Goal: Task Accomplishment & Management: Manage account settings

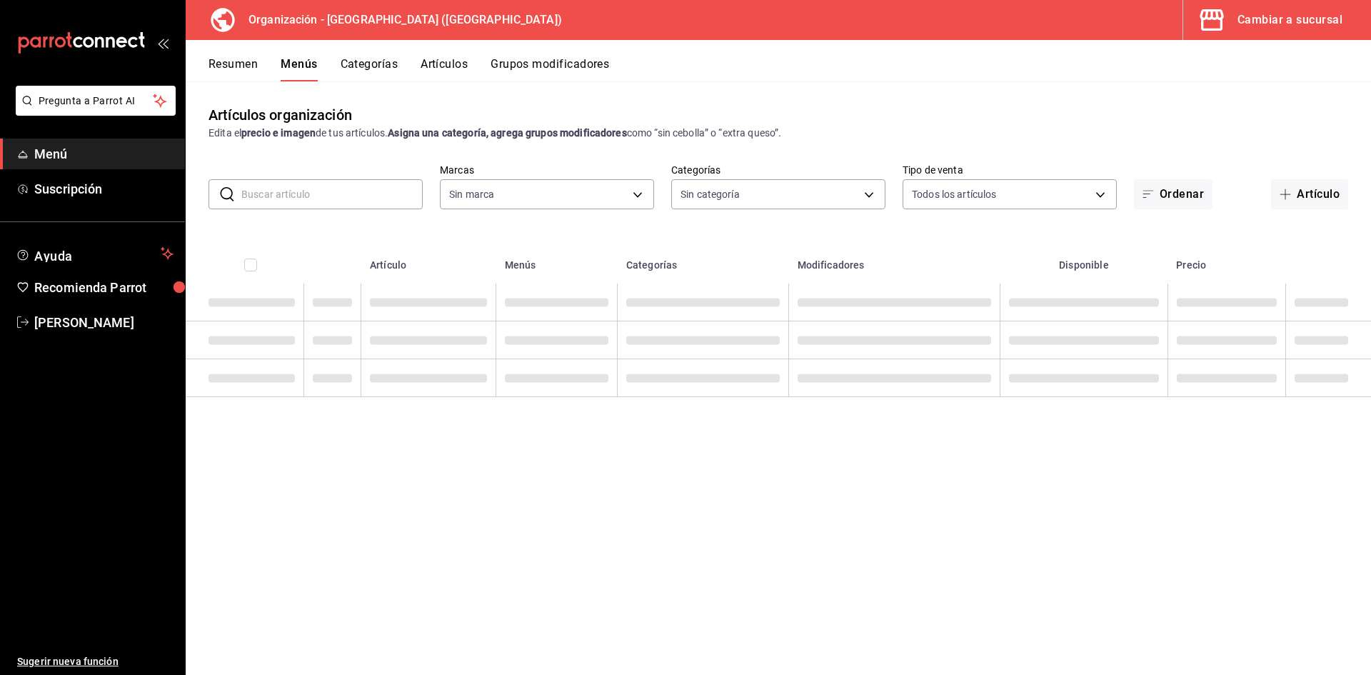
click at [444, 66] on button "Artículos" at bounding box center [443, 69] width 47 height 24
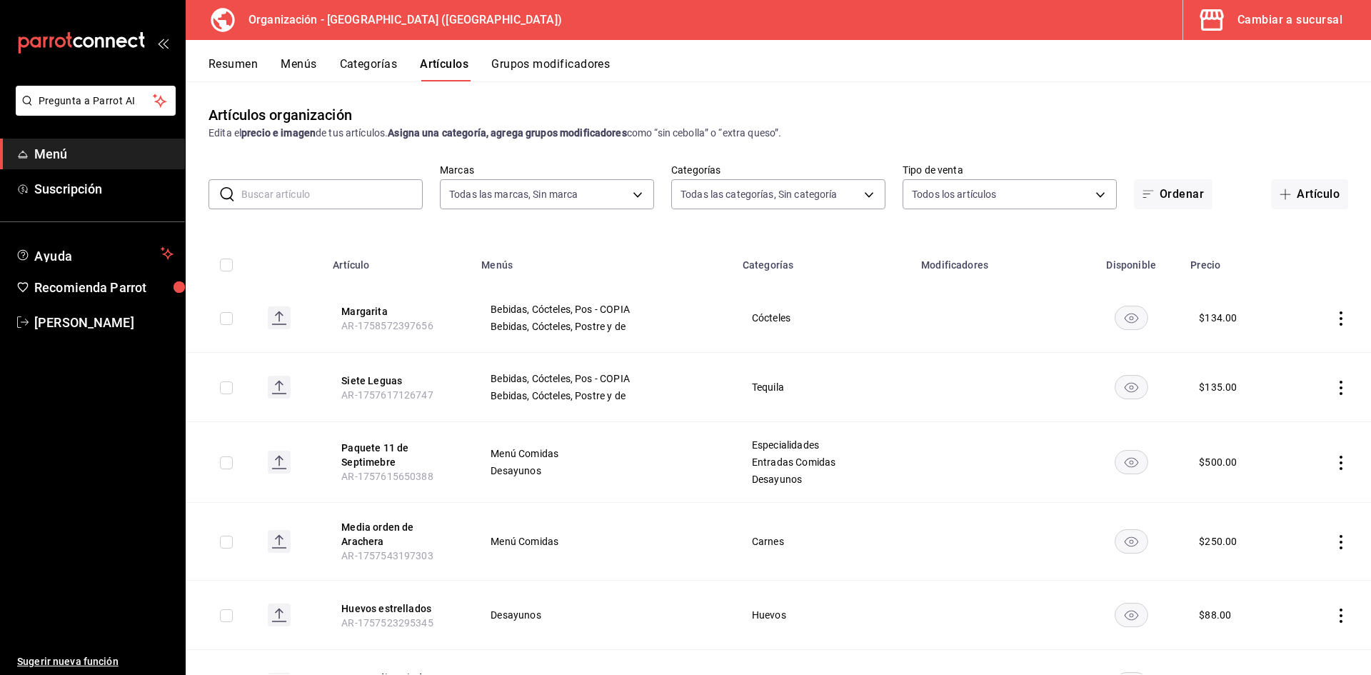
type input "fe492e78-c46b-4799-adcb-8373cd69b288"
type input "a050a052-3ee4-4749-bb18-17a1bf8fb347,389dbda2-ccd0-448d-8e7f-dac5c986ad63,7be13…"
click at [1311, 191] on button "Artículo" at bounding box center [1309, 194] width 77 height 30
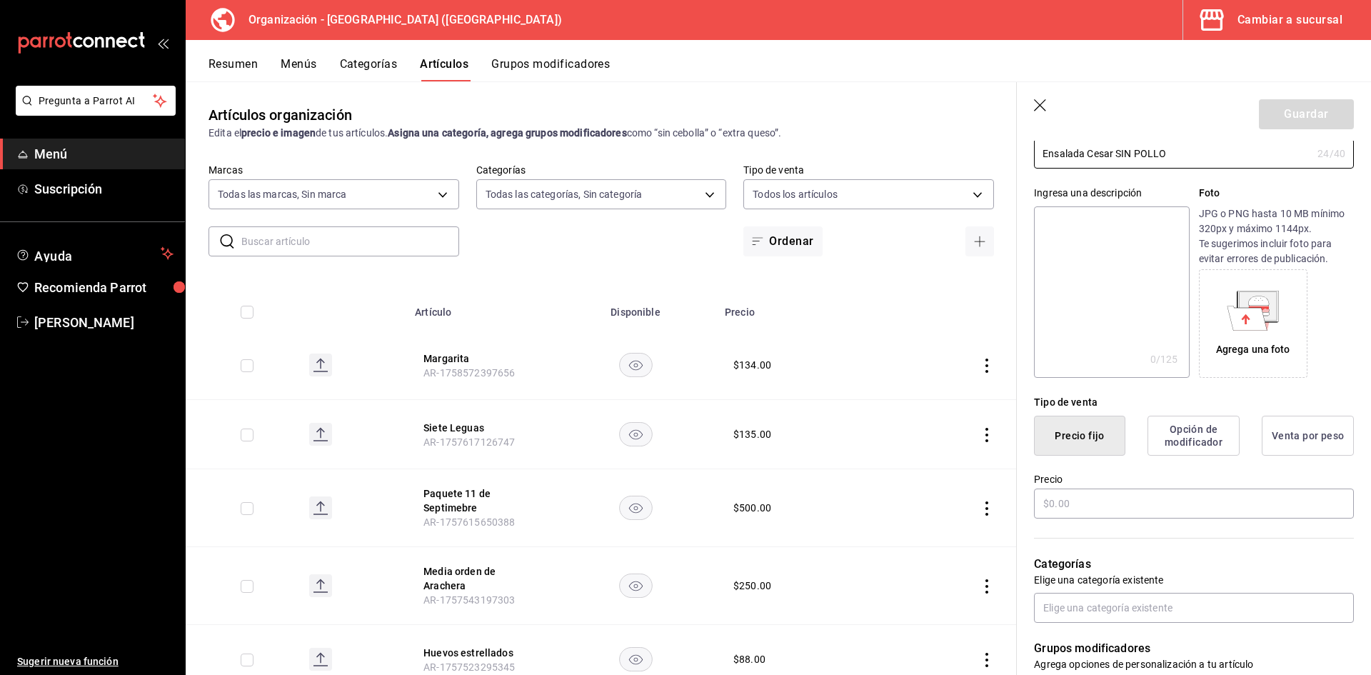
scroll to position [119, 0]
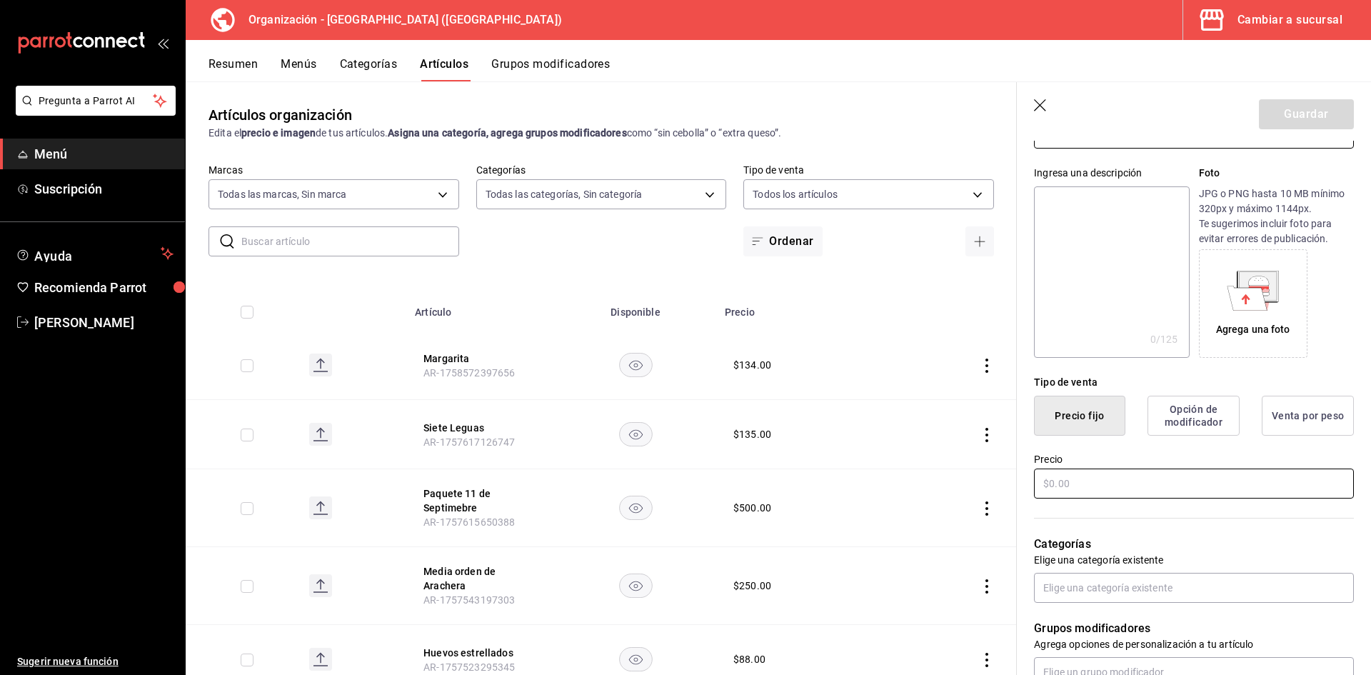
type input "Ensalada Cesar SIN POLLO"
click at [1100, 488] on input "text" at bounding box center [1194, 483] width 320 height 30
type input "$118.00"
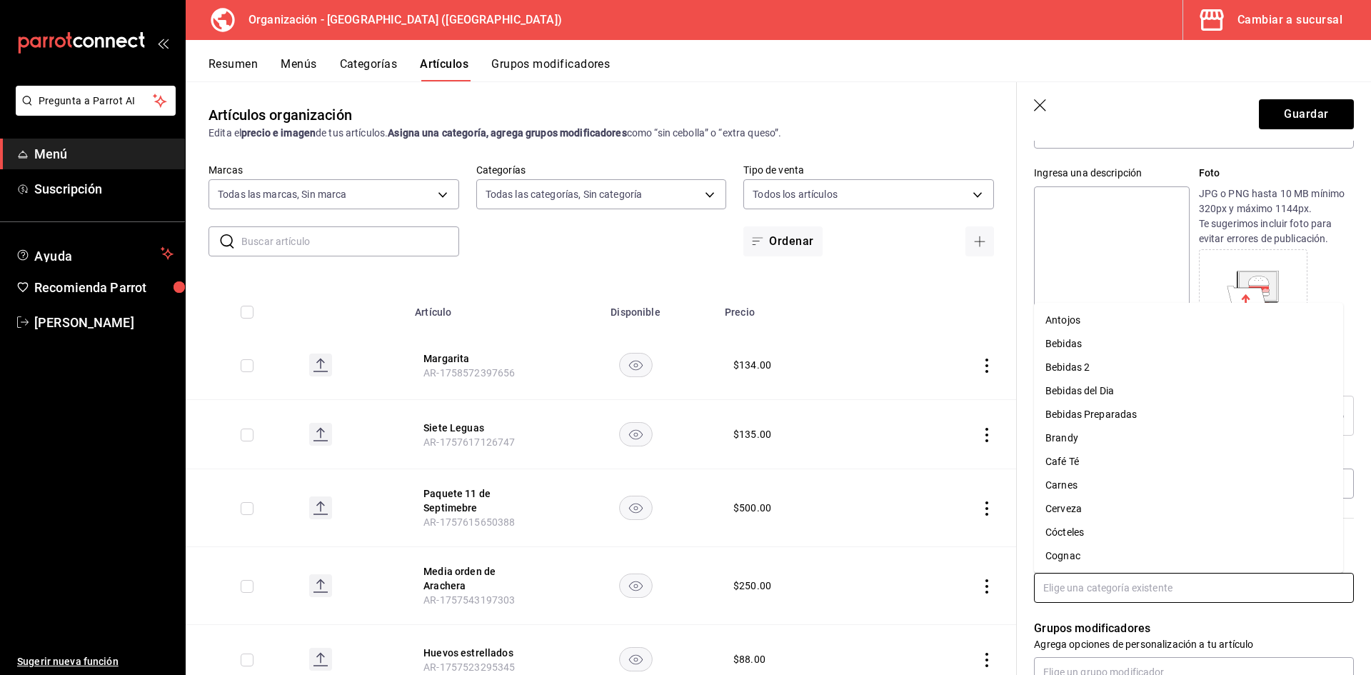
click at [1110, 579] on input "text" at bounding box center [1194, 587] width 320 height 30
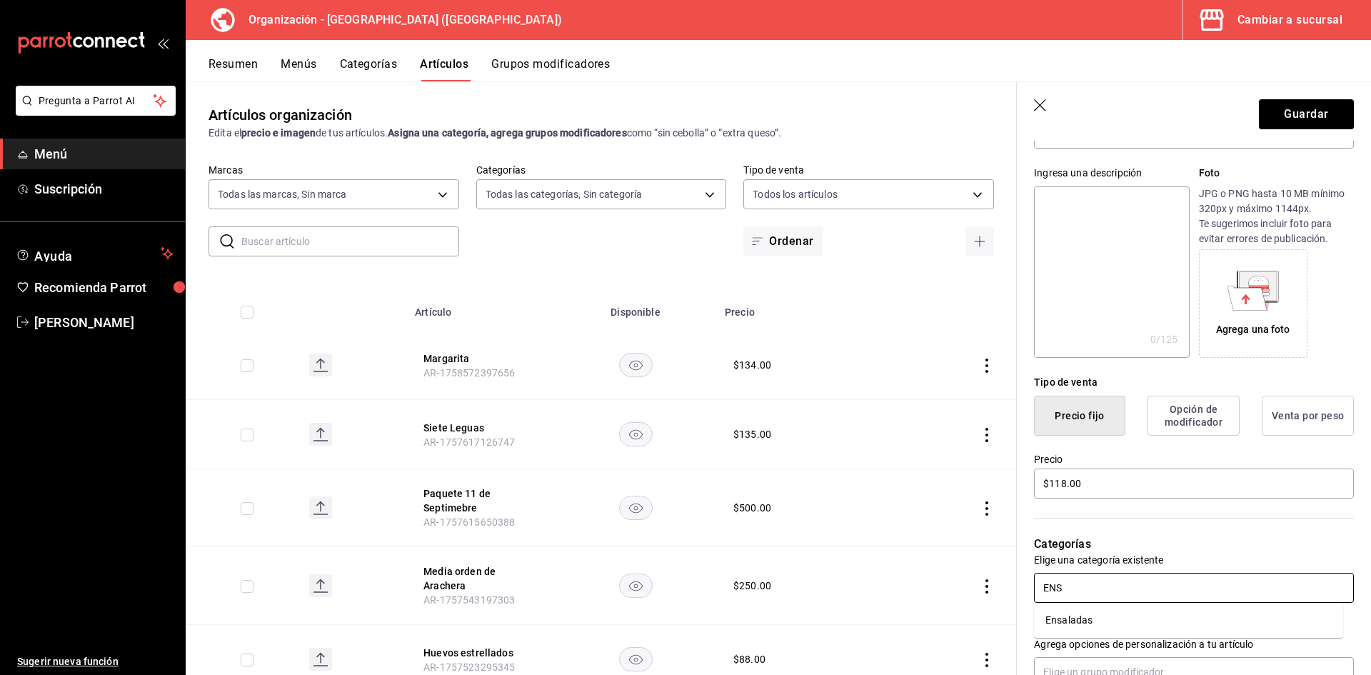
type input "ENSA"
click at [1100, 617] on li "Ensaladas" at bounding box center [1188, 620] width 309 height 24
click at [1321, 117] on button "Guardar" at bounding box center [1305, 114] width 95 height 30
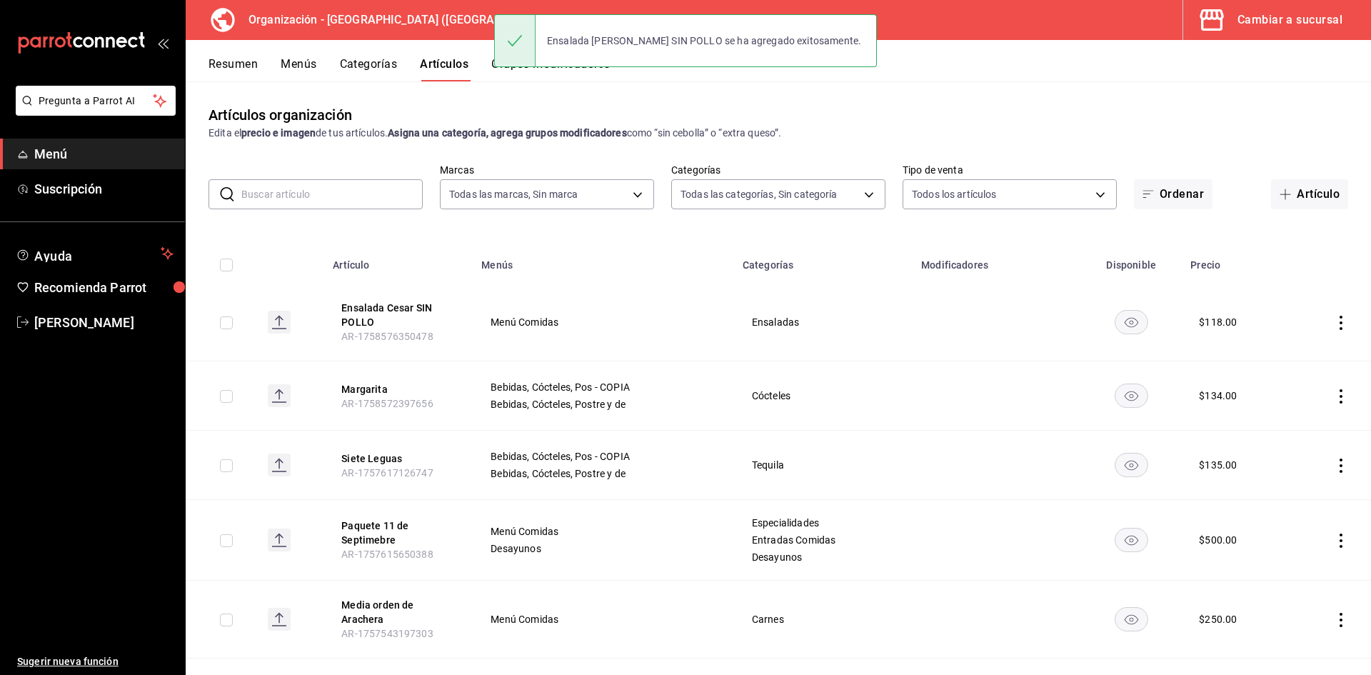
click at [289, 71] on button "Menús" at bounding box center [299, 69] width 36 height 24
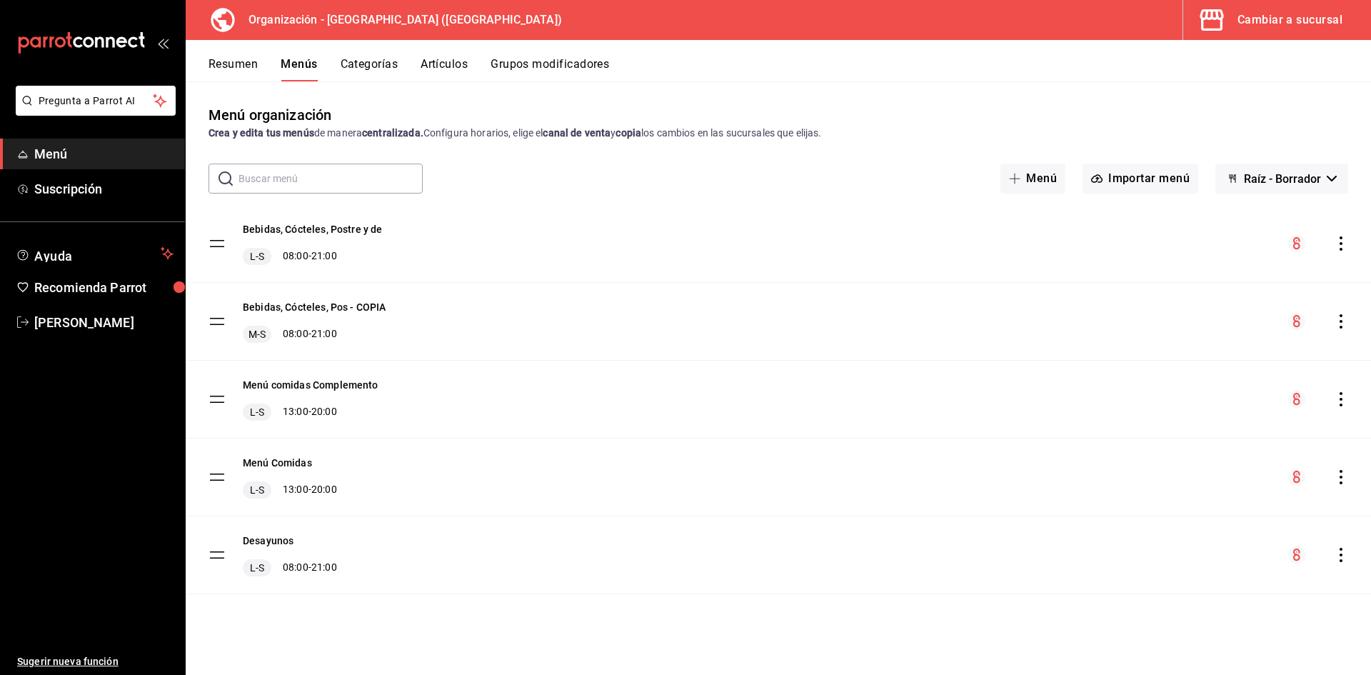
click at [1336, 401] on icon "actions" at bounding box center [1340, 399] width 14 height 14
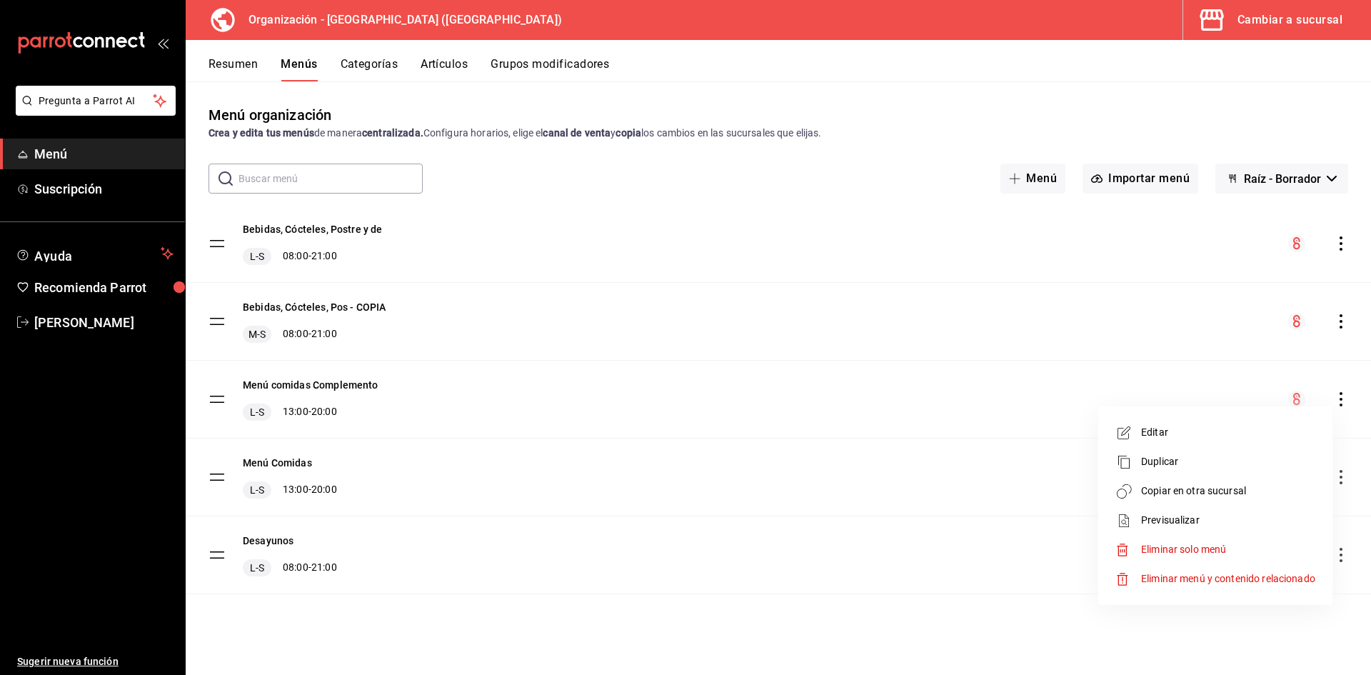
click at [1336, 474] on div at bounding box center [685, 337] width 1371 height 675
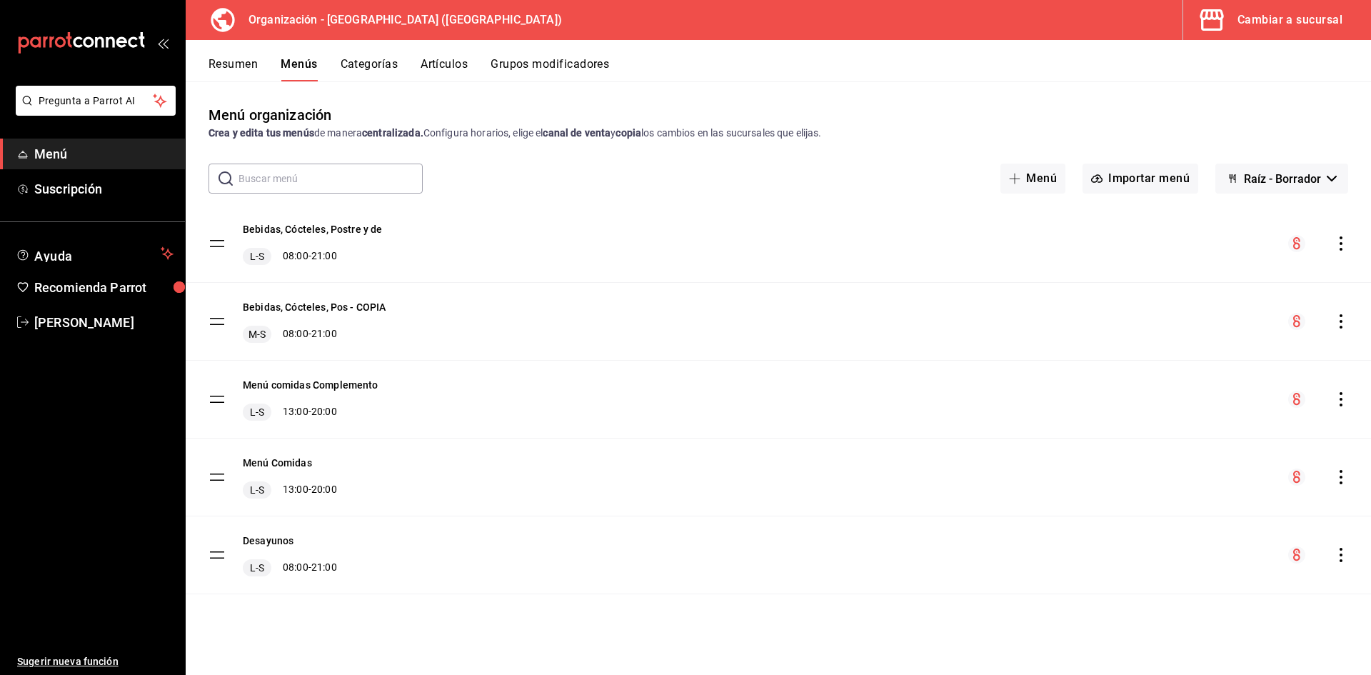
click at [1341, 478] on icon "actions" at bounding box center [1340, 477] width 3 height 14
click at [1209, 551] on span "Copiar en otra sucursal" at bounding box center [1228, 549] width 174 height 15
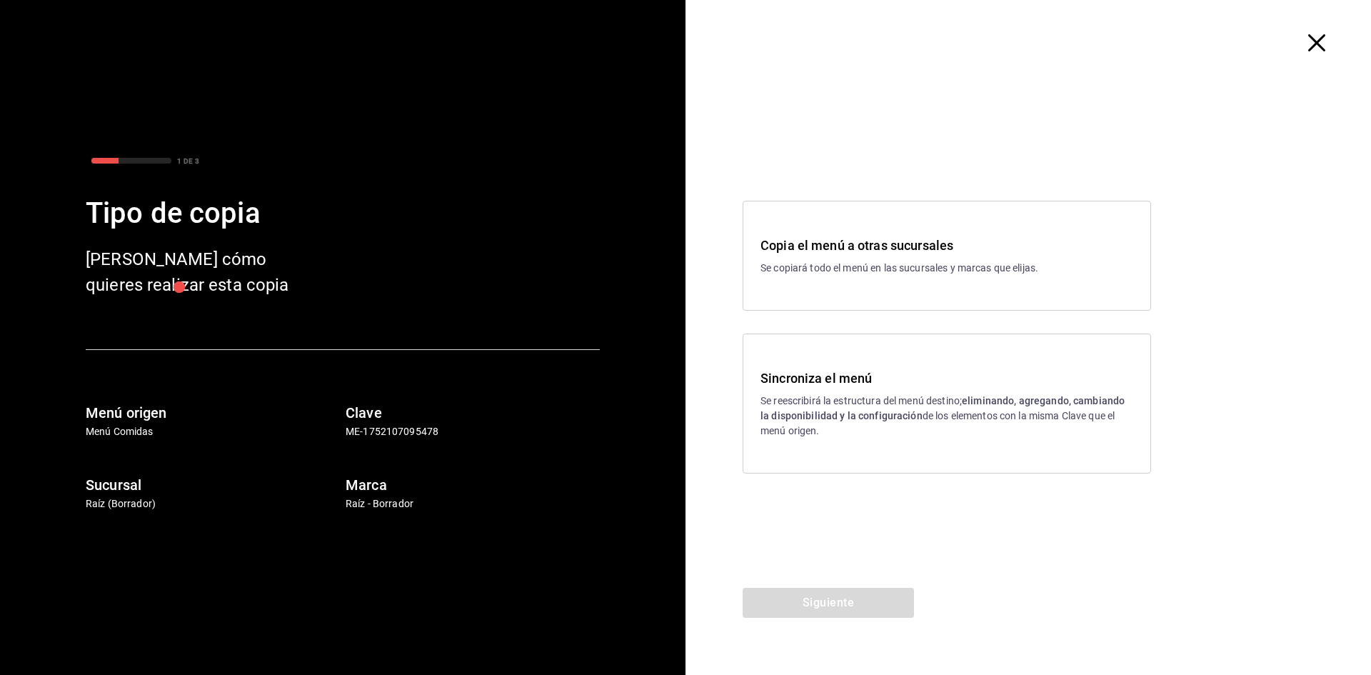
click at [777, 387] on h3 "Sincroniza el menú" at bounding box center [946, 377] width 373 height 19
click at [826, 604] on button "Siguiente" at bounding box center [827, 602] width 171 height 30
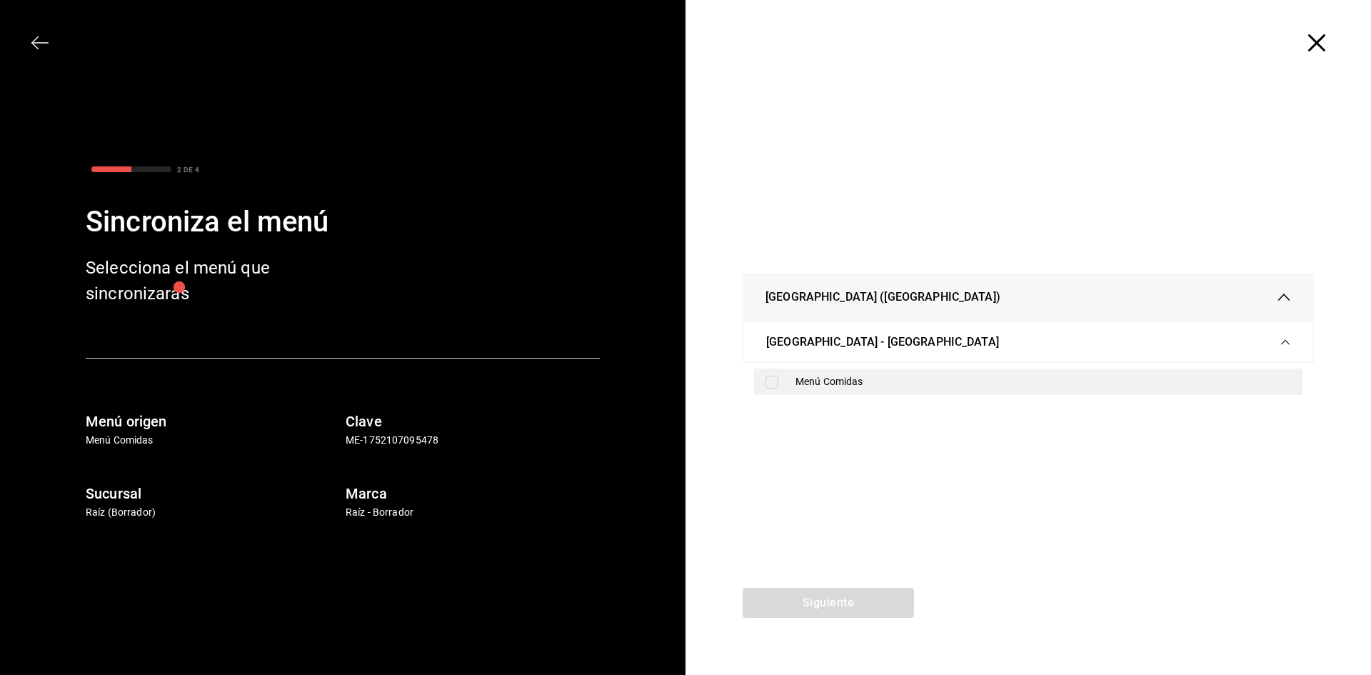
click at [837, 378] on div "Menú Comidas" at bounding box center [1042, 381] width 495 height 15
checkbox input "true"
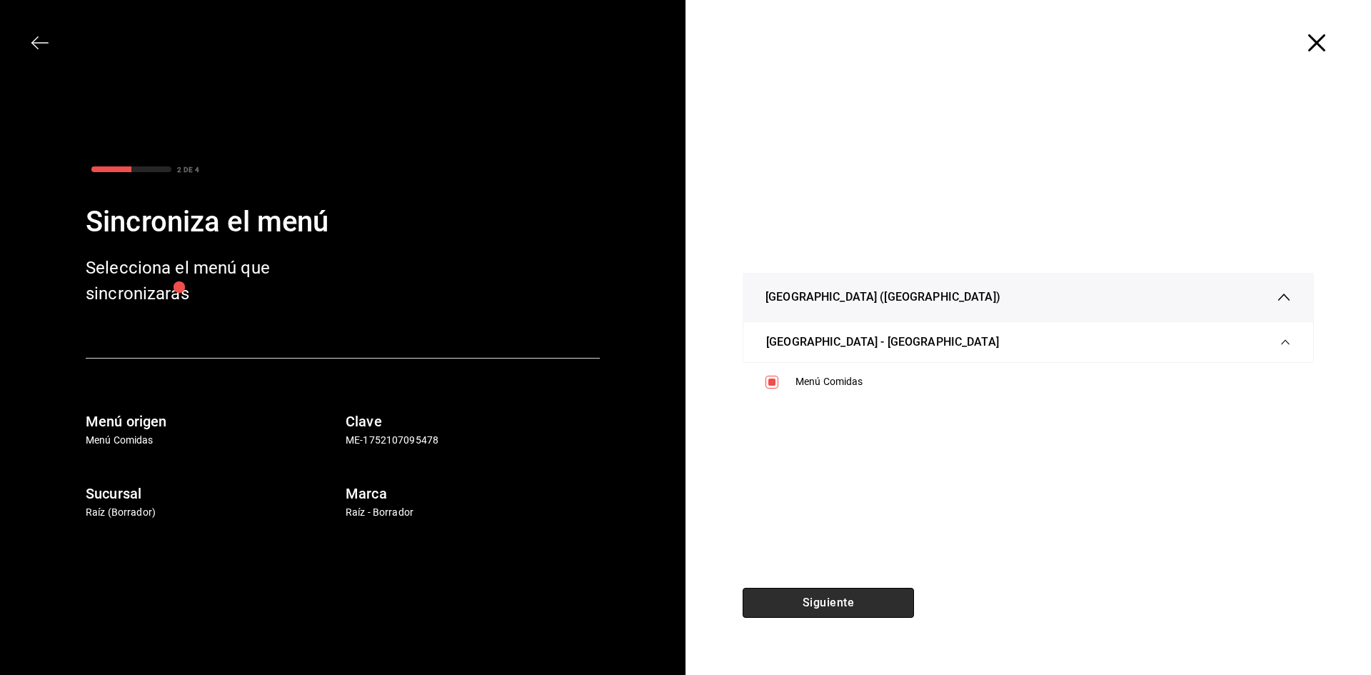
click at [837, 602] on button "Siguiente" at bounding box center [827, 602] width 171 height 30
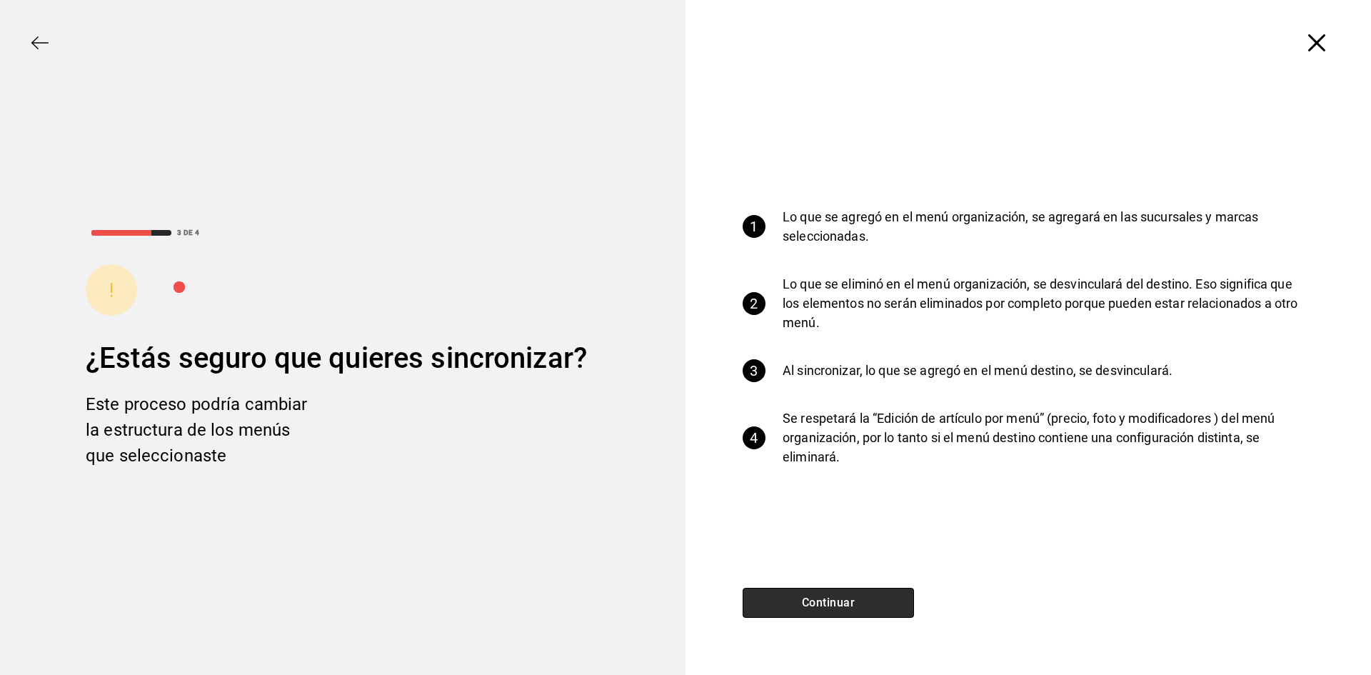
click at [837, 601] on button "Continuar" at bounding box center [827, 602] width 171 height 30
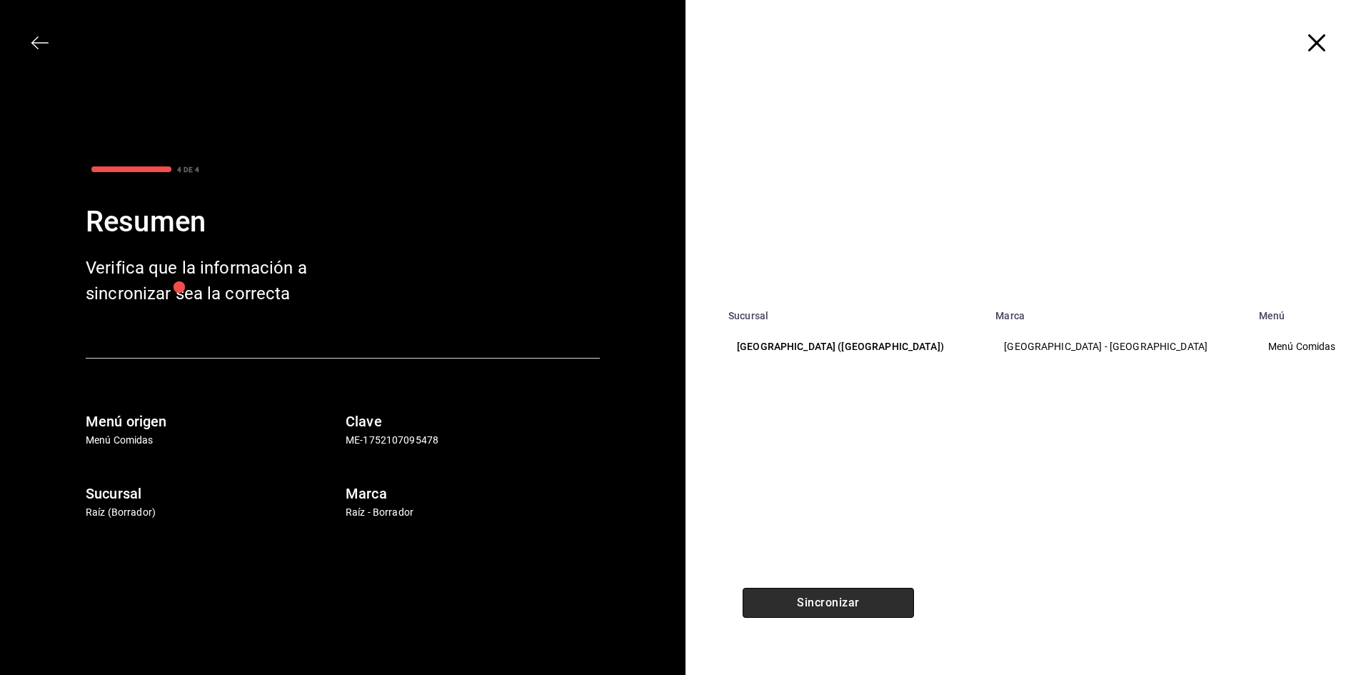
click at [837, 601] on button "Sincronizar" at bounding box center [827, 602] width 171 height 30
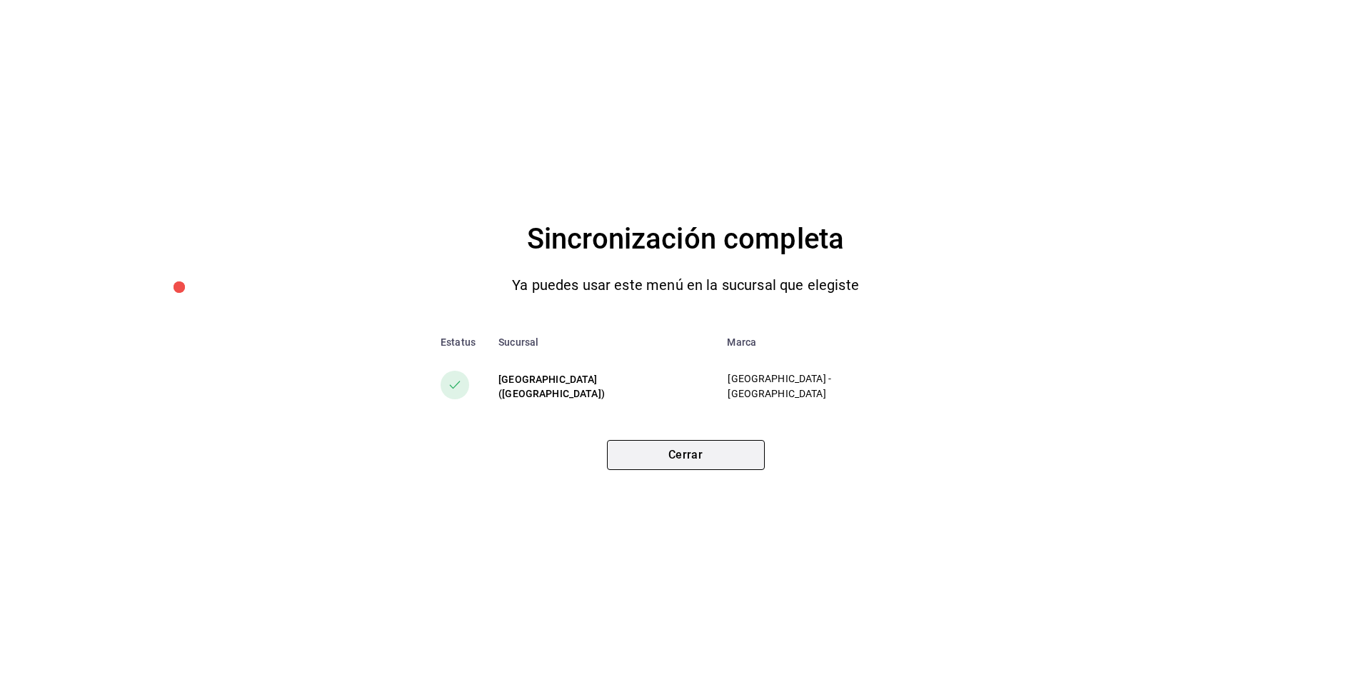
click at [742, 452] on button "Cerrar" at bounding box center [686, 455] width 158 height 30
